Goal: Information Seeking & Learning: Find specific fact

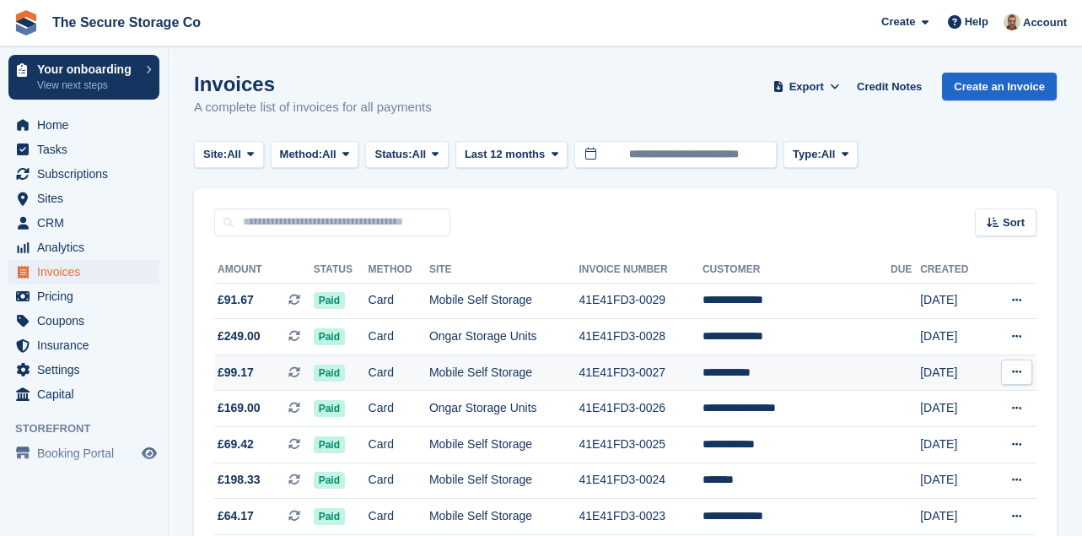
click at [478, 372] on td "Mobile Self Storage" at bounding box center [504, 372] width 150 height 36
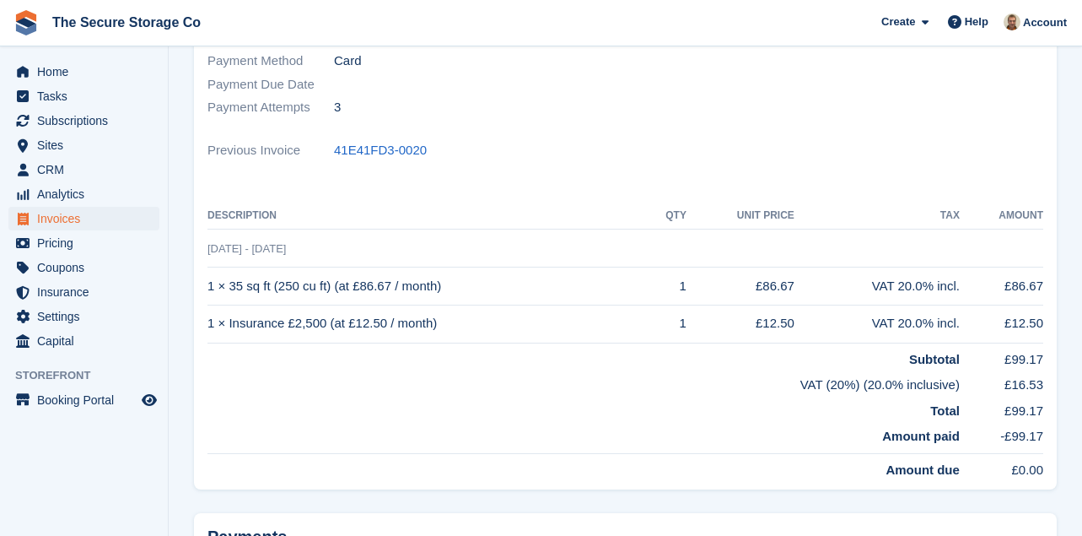
scroll to position [297, 0]
drag, startPoint x: 447, startPoint y: 286, endPoint x: 198, endPoint y: 289, distance: 248.9
click at [198, 289] on div "Status Paid Billed to [EMAIL_ADDRESS][DOMAIN_NAME] Name [PERSON_NAME] Currency …" at bounding box center [625, 181] width 863 height 614
click at [468, 378] on td "VAT (20%) (20.0% inclusive)" at bounding box center [584, 381] width 753 height 26
drag, startPoint x: 467, startPoint y: 283, endPoint x: 210, endPoint y: 291, distance: 257.5
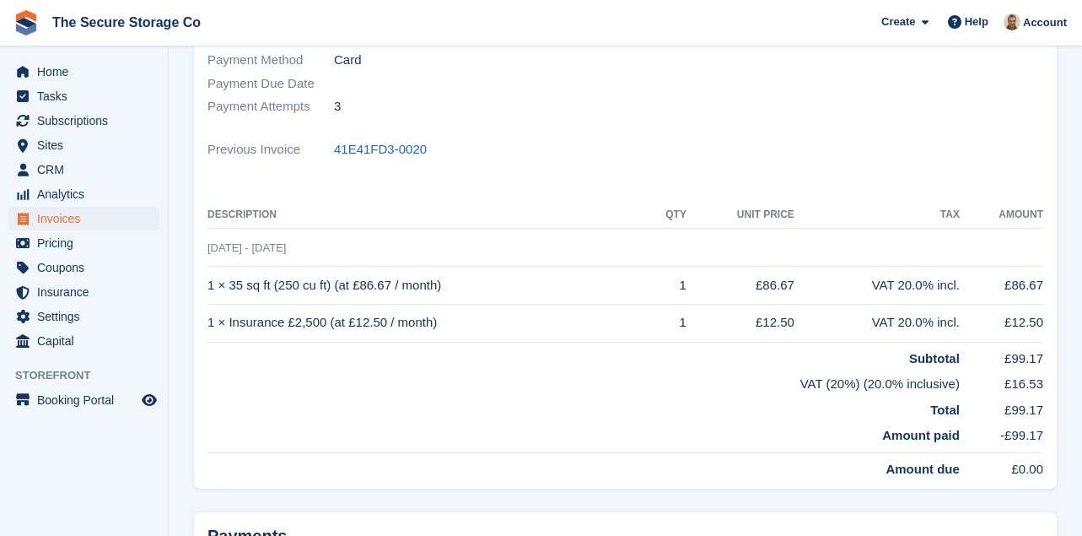
click at [210, 291] on td "1 × 35 sq ft (250 cu ft) (at £86.67 / month)" at bounding box center [428, 286] width 440 height 38
copy td "1 × 35 sq ft (250 cu ft) (at £86.67 / month)"
drag, startPoint x: 796, startPoint y: 287, endPoint x: 761, endPoint y: 287, distance: 34.6
click at [761, 287] on td "£86.67" at bounding box center [741, 286] width 108 height 38
copy td "£86.67"
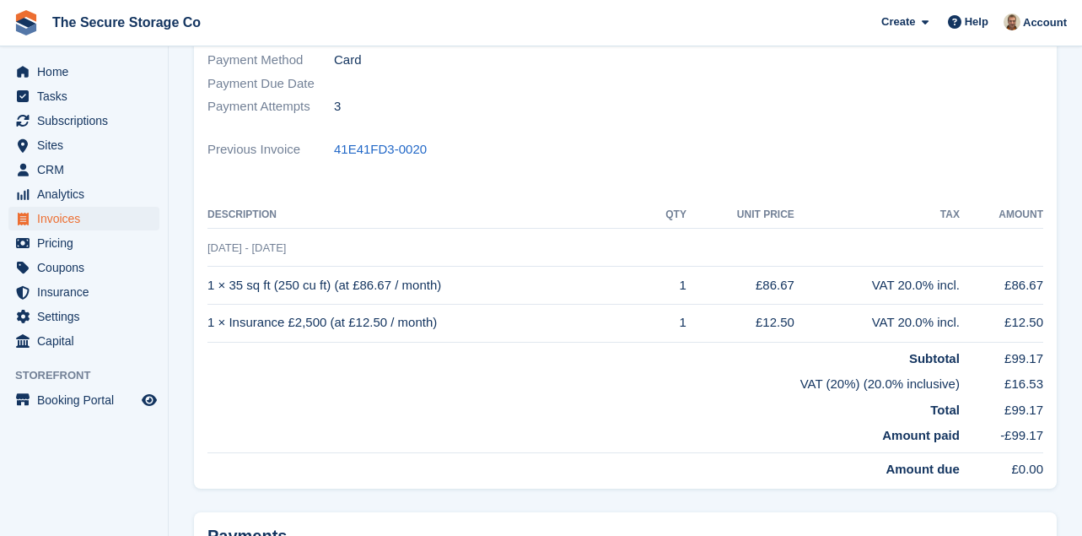
click at [805, 297] on td "VAT 20.0% incl." at bounding box center [877, 286] width 165 height 38
drag, startPoint x: 804, startPoint y: 283, endPoint x: 757, endPoint y: 285, distance: 47.3
click at [757, 285] on tr "1 × 35 sq ft (250 cu ft) (at £86.67 / month) 1 £86.67 VAT 20.0% incl. £86.67" at bounding box center [626, 286] width 836 height 38
copy tr "£86.67"
drag, startPoint x: 446, startPoint y: 326, endPoint x: 213, endPoint y: 380, distance: 239.2
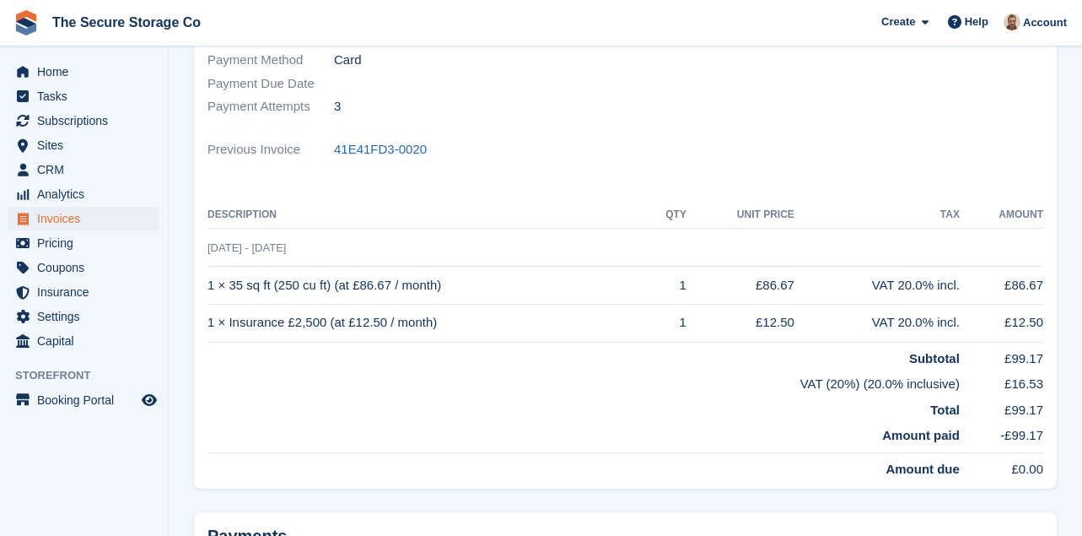
click at [213, 380] on tbody "[DATE] - [DATE] 1 × 35 sq ft (250 cu ft) (at £86.67 / month) 1 £86.67 VAT 20.0%…" at bounding box center [626, 354] width 836 height 250
click at [241, 395] on td "Total" at bounding box center [584, 407] width 753 height 26
drag, startPoint x: 440, startPoint y: 319, endPoint x: 210, endPoint y: 321, distance: 230.3
click at [210, 321] on td "1 × Insurance £2,500 (at £12.50 / month)" at bounding box center [428, 323] width 440 height 38
copy td "1 × Insurance £2,500 (at £12.50 / month)"
